Goal: Task Accomplishment & Management: Use online tool/utility

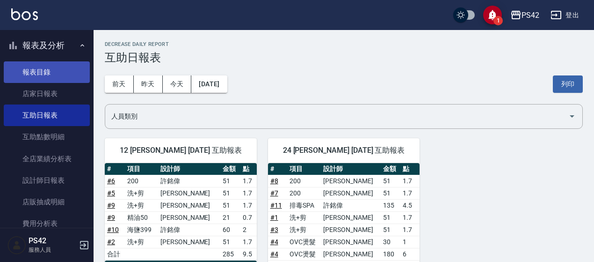
click at [40, 72] on link "報表目錄" at bounding box center [47, 72] width 86 height 22
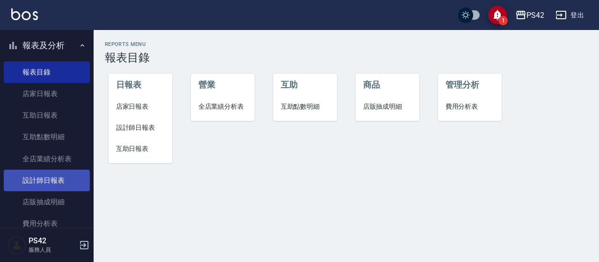
click at [40, 179] on link "設計師日報表" at bounding box center [47, 180] width 86 height 22
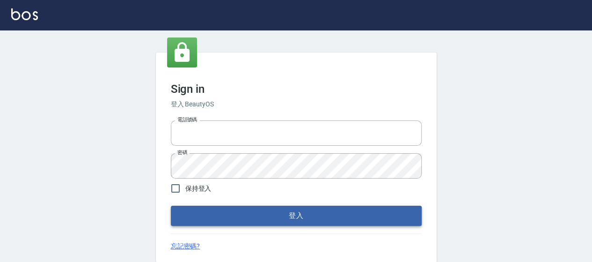
type input "0426657169"
click at [260, 219] on button "登入" at bounding box center [296, 215] width 251 height 20
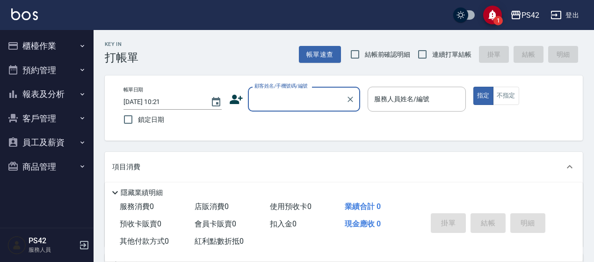
click at [40, 94] on button "報表及分析" at bounding box center [47, 94] width 86 height 24
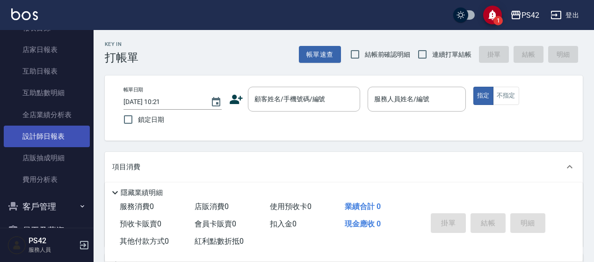
scroll to position [94, 0]
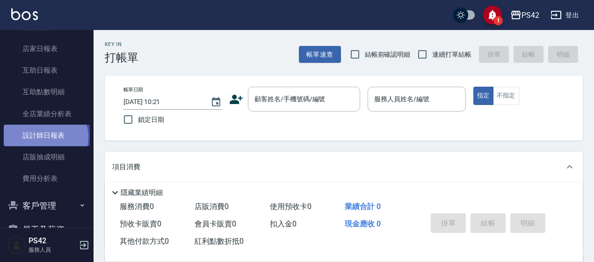
click at [45, 137] on link "設計師日報表" at bounding box center [47, 135] width 86 height 22
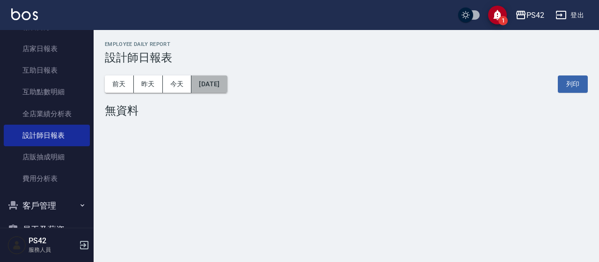
click at [227, 82] on button "[DATE]" at bounding box center [209, 83] width 36 height 17
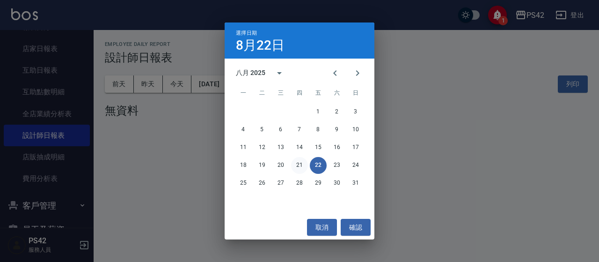
click at [295, 162] on button "21" at bounding box center [299, 165] width 17 height 17
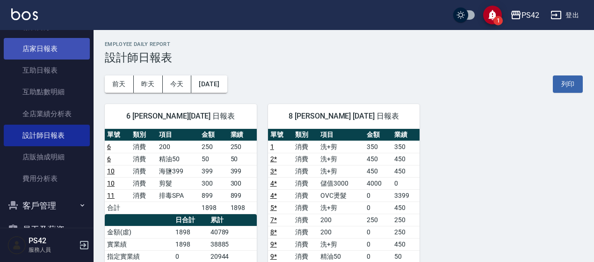
click at [21, 45] on link "店家日報表" at bounding box center [47, 49] width 86 height 22
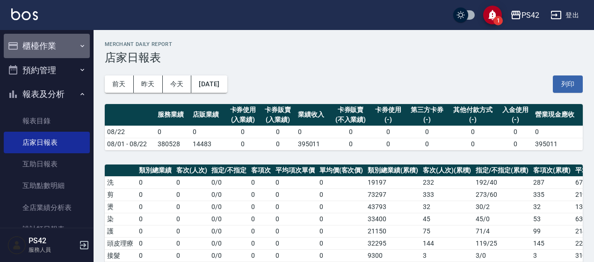
click at [70, 39] on button "櫃檯作業" at bounding box center [47, 46] width 86 height 24
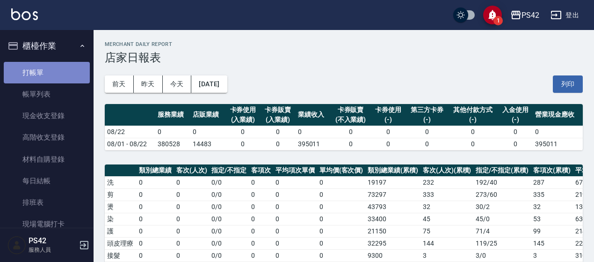
click at [53, 66] on link "打帳單" at bounding box center [47, 73] width 86 height 22
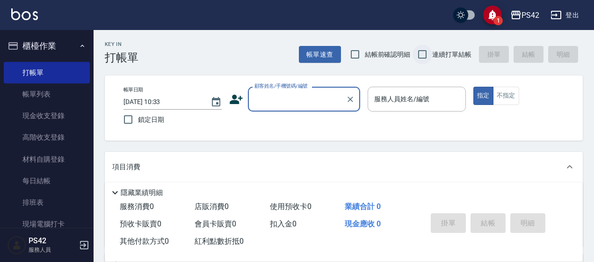
click at [431, 58] on input "連續打單結帳" at bounding box center [423, 54] width 20 height 20
checkbox input "true"
